Goal: Learn about a topic

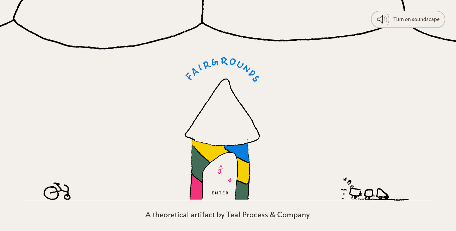
click at [220, 182] on icon at bounding box center [220, 176] width 36 height 48
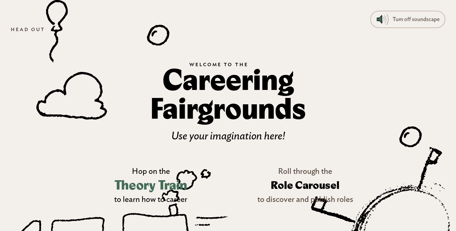
click at [167, 183] on h3 "Theory Train" at bounding box center [150, 185] width 73 height 19
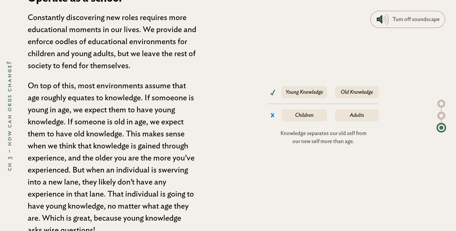
scroll to position [5410, 0]
